Goal: Information Seeking & Learning: Learn about a topic

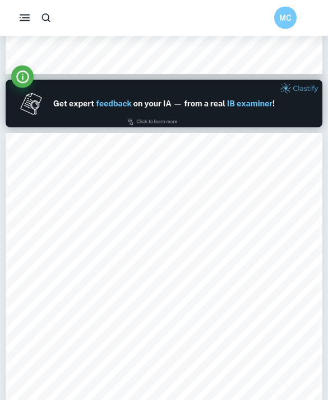
scroll to position [317, 0]
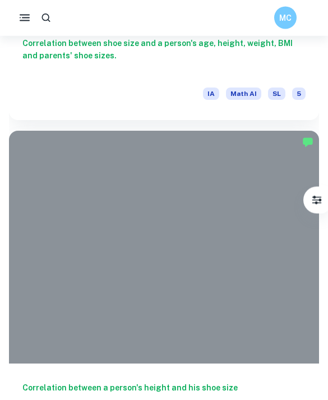
scroll to position [683, 0]
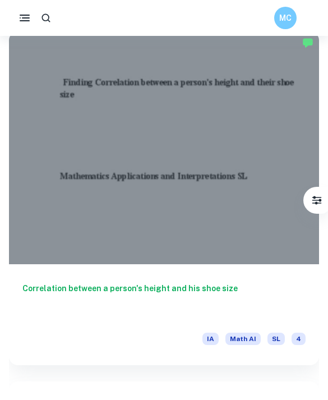
click at [159, 245] on div at bounding box center [164, 147] width 310 height 233
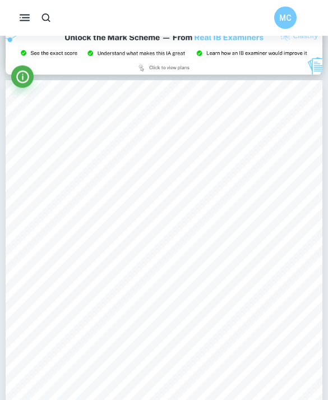
scroll to position [897, 0]
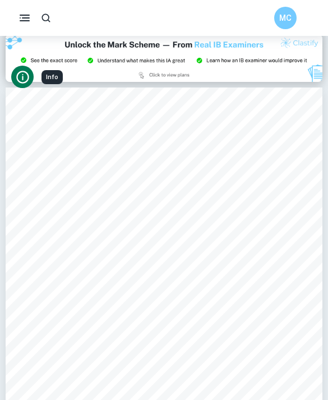
click at [25, 77] on icon "Info" at bounding box center [22, 77] width 15 height 15
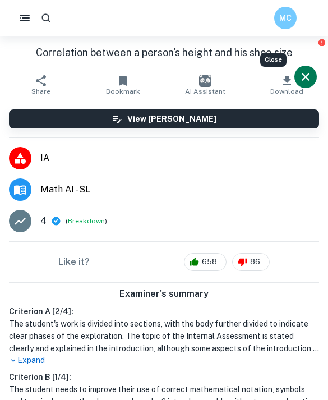
scroll to position [933, 0]
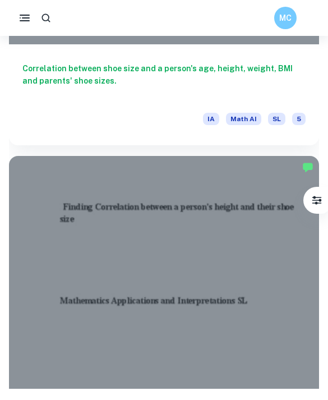
scroll to position [560, 0]
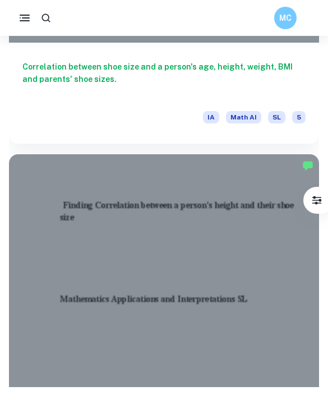
click at [147, 237] on div at bounding box center [164, 270] width 310 height 233
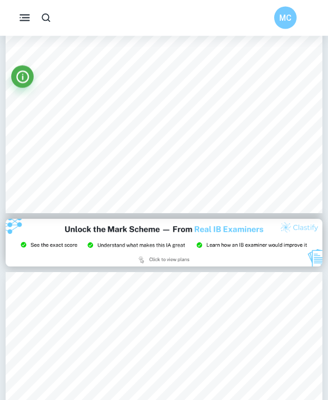
scroll to position [262, 0]
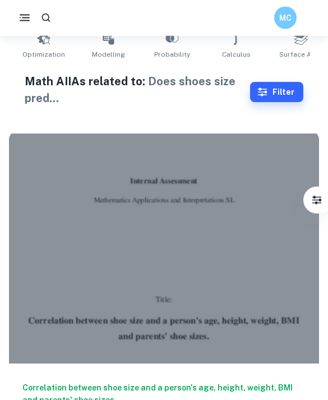
scroll to position [237, 0]
click at [140, 283] on div at bounding box center [164, 247] width 310 height 233
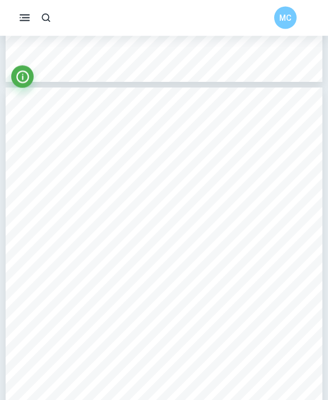
scroll to position [2760, 0]
